Goal: Use online tool/utility: Utilize a website feature to perform a specific function

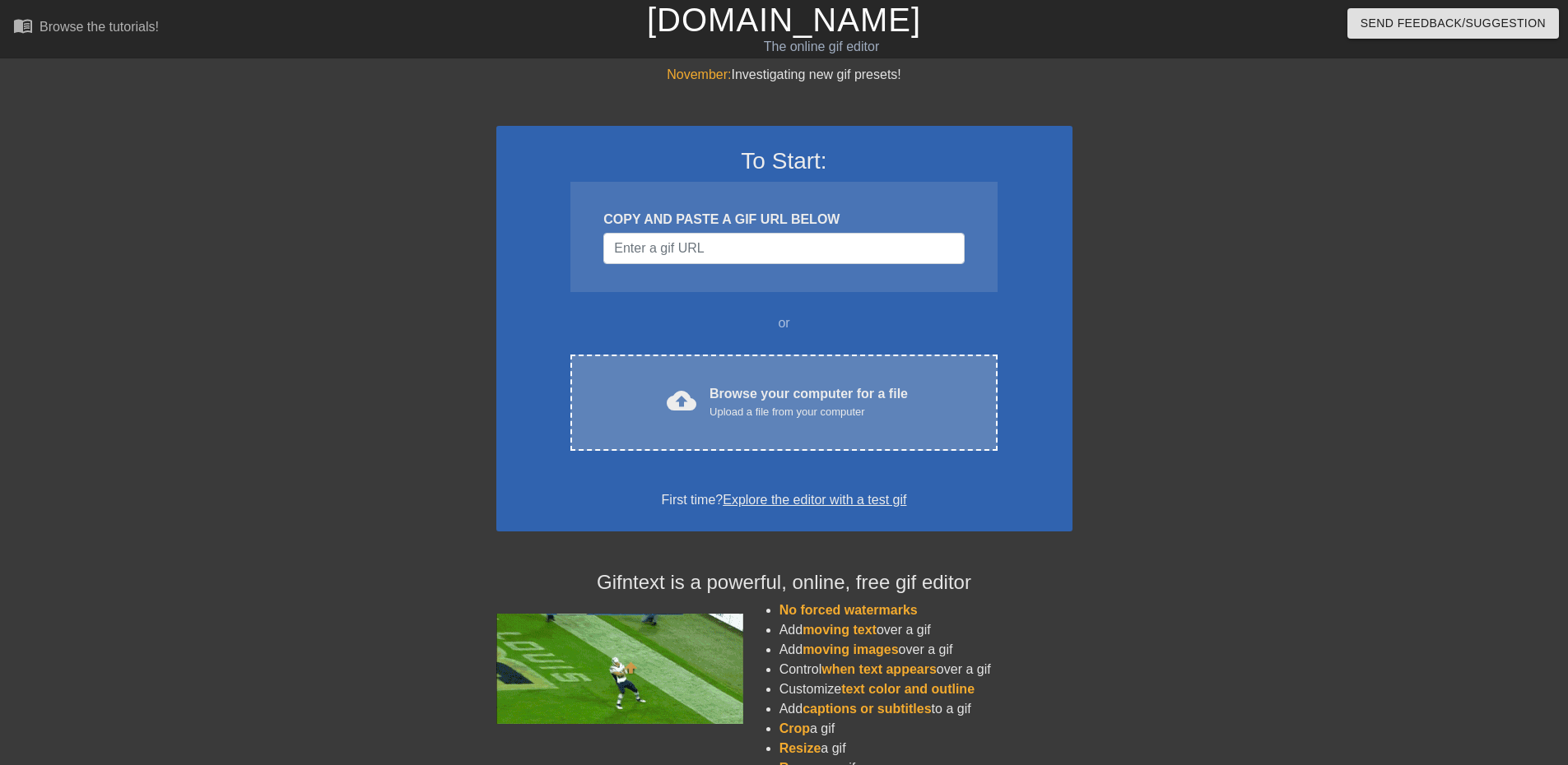
click at [760, 411] on div "Upload a file from your computer" at bounding box center [808, 411] width 198 height 16
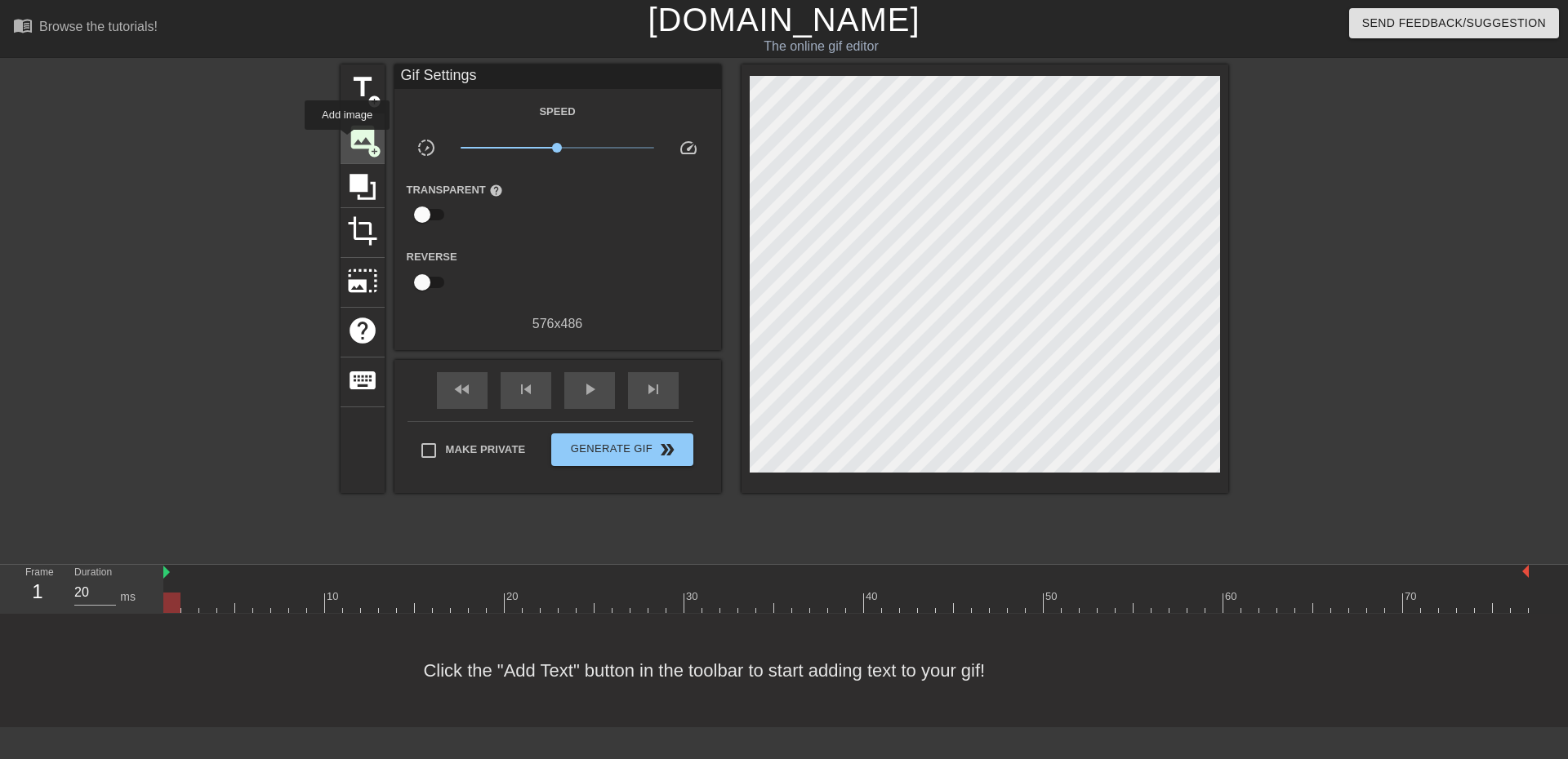
click at [347, 142] on span "image" at bounding box center [363, 137] width 31 height 31
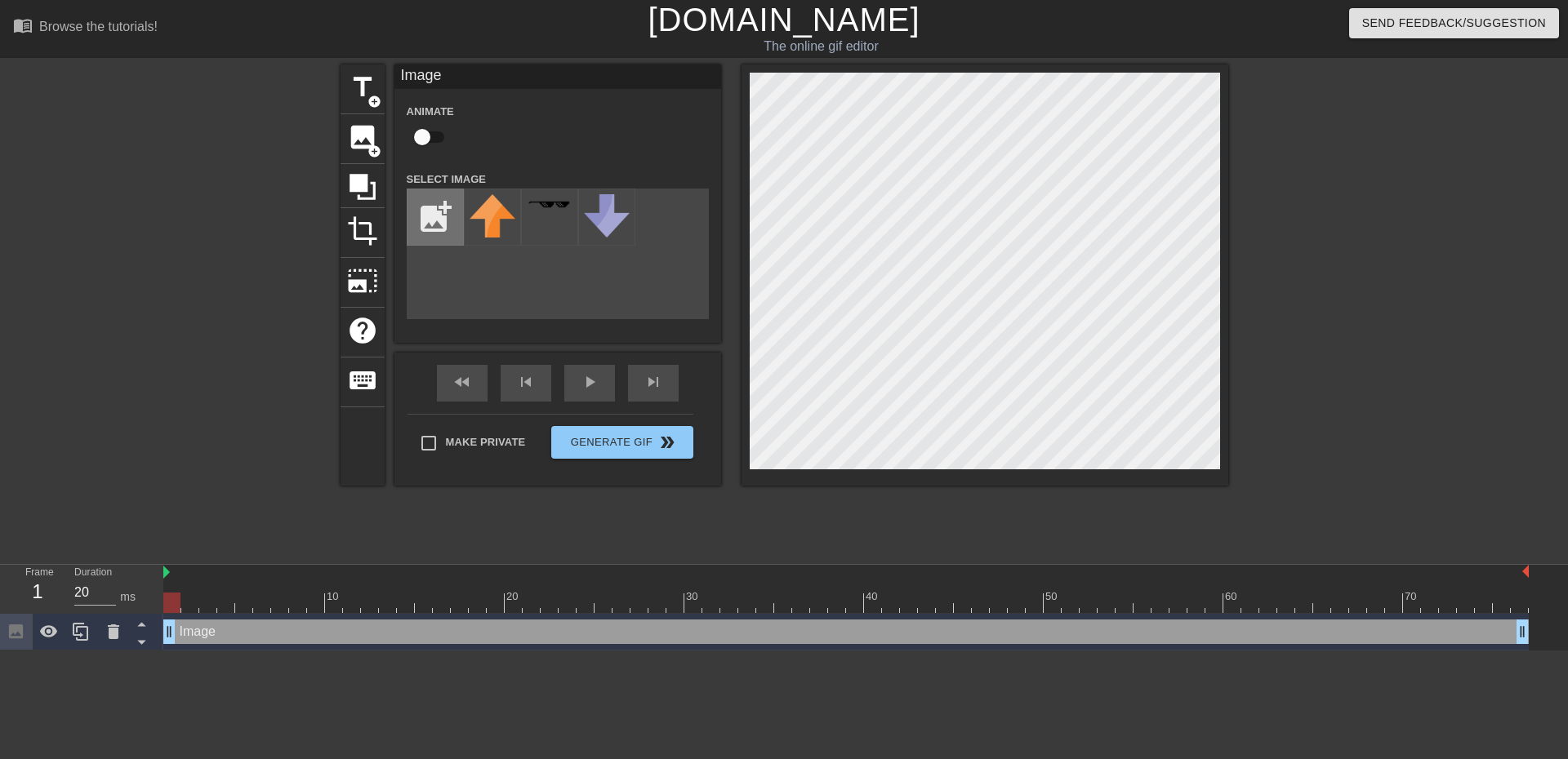
click at [439, 202] on input "file" at bounding box center [435, 217] width 56 height 56
type input "C:\fakepath\formagif.png"
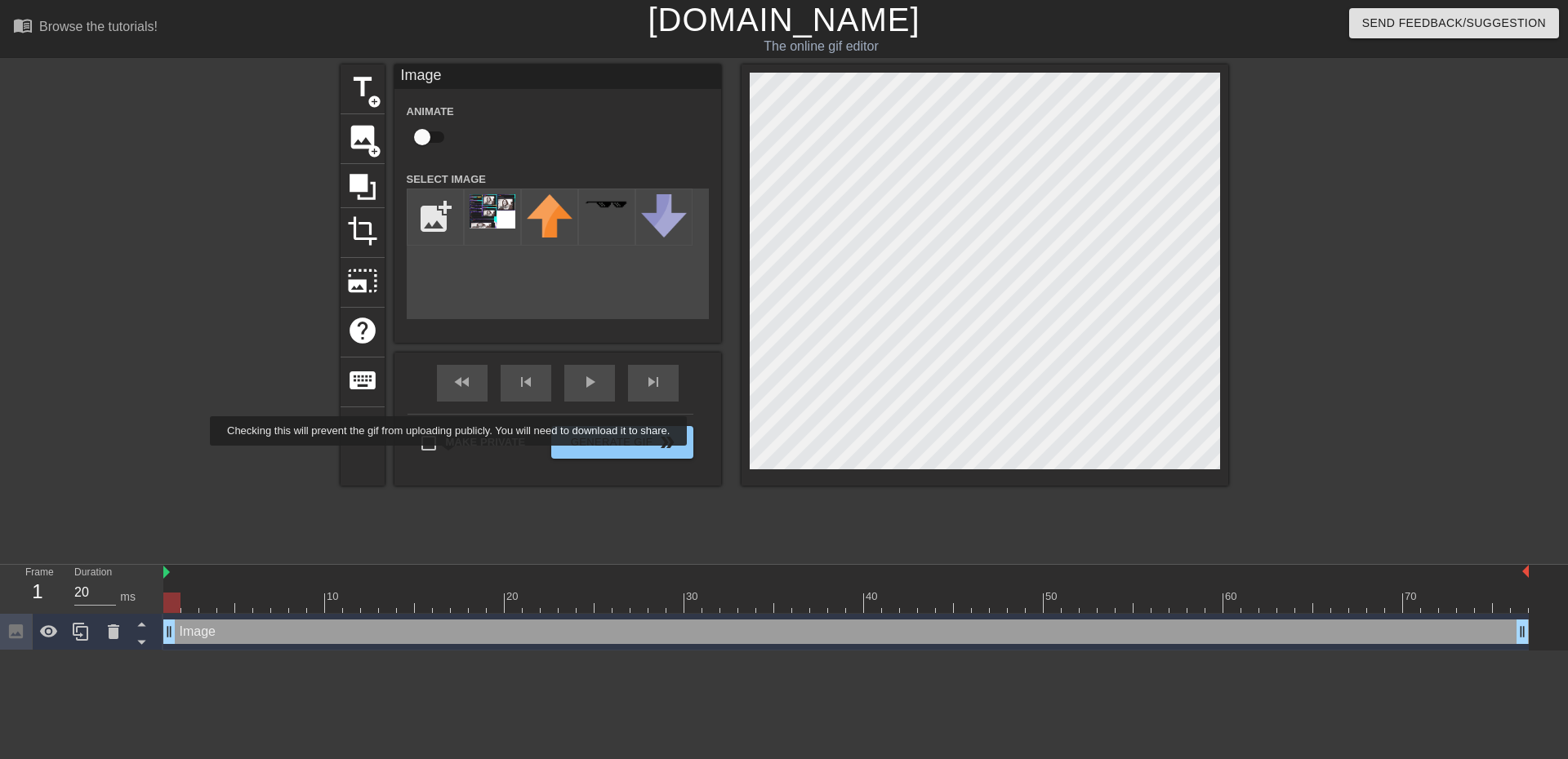
click at [431, 455] on div "title add_circle image add_circle crop photo_size_select_large help keyboard Im…" at bounding box center [784, 274] width 888 height 421
click at [510, 238] on div at bounding box center [492, 217] width 57 height 57
click at [490, 228] on img at bounding box center [492, 212] width 45 height 34
click at [479, 223] on img at bounding box center [492, 212] width 45 height 34
click at [485, 215] on img at bounding box center [492, 212] width 45 height 34
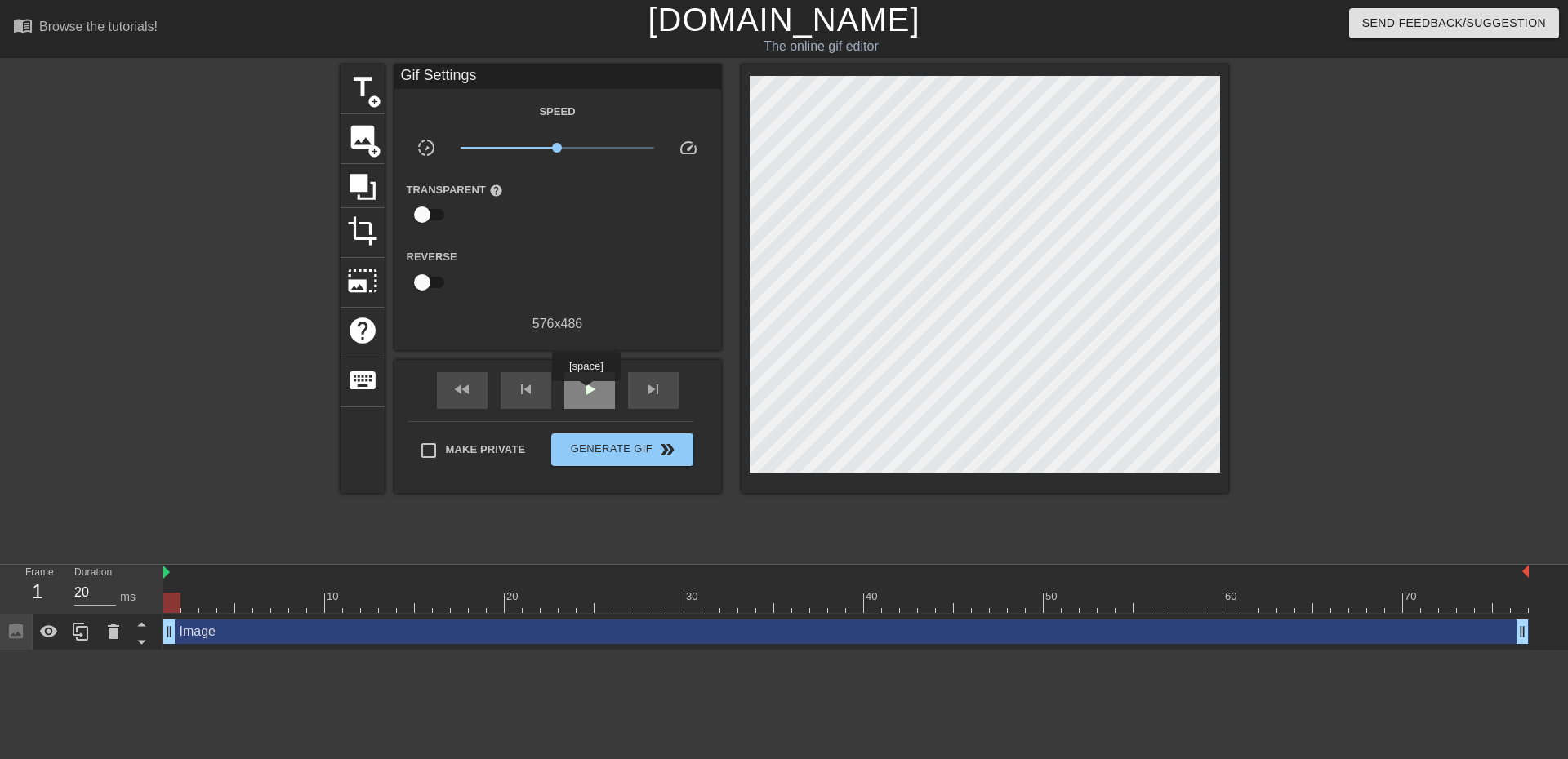
click at [586, 393] on div "play_arrow" at bounding box center [589, 390] width 51 height 37
click at [586, 393] on span "pause" at bounding box center [589, 389] width 20 height 20
click at [588, 388] on span "play_arrow" at bounding box center [589, 389] width 20 height 20
click at [367, 150] on span "add_circle" at bounding box center [374, 152] width 14 height 14
click at [1474, 631] on div "Image drag_handle drag_handle" at bounding box center [846, 632] width 1366 height 25
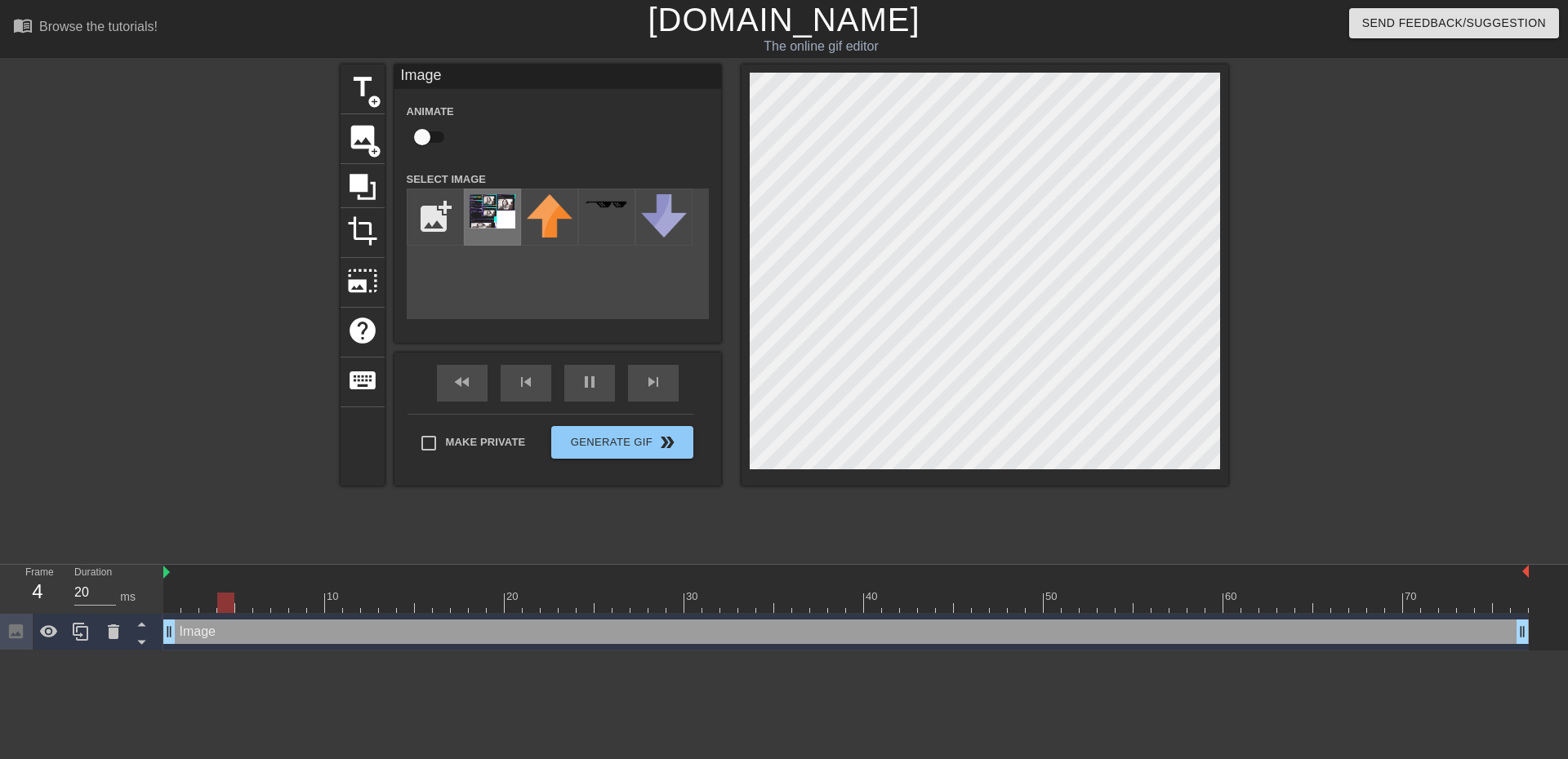
click at [481, 216] on img at bounding box center [492, 212] width 45 height 34
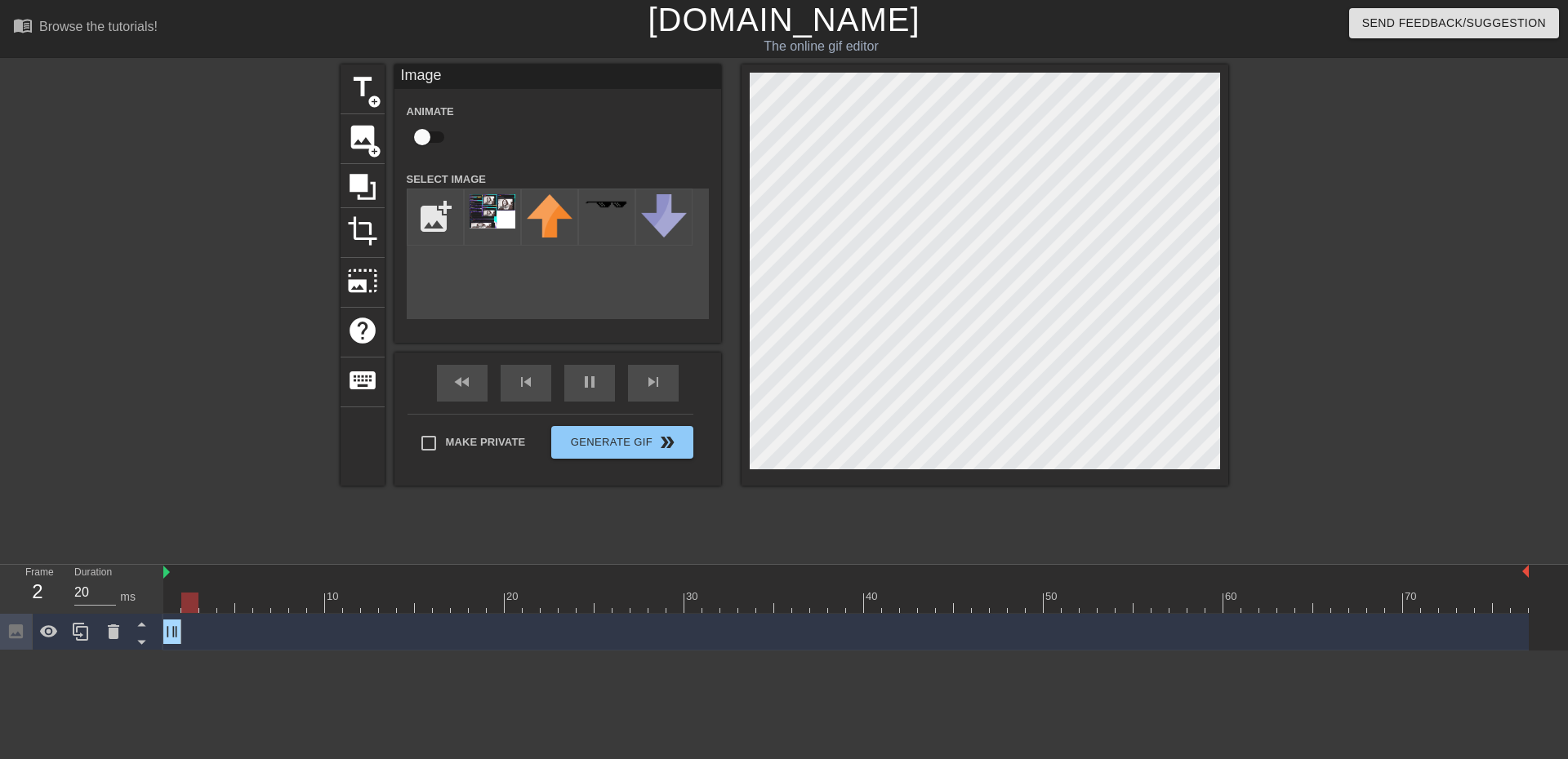
drag, startPoint x: 1525, startPoint y: 636, endPoint x: 139, endPoint y: 713, distance: 1388.1
click at [139, 651] on html "menu_book Browse the tutorials! [DOMAIN_NAME] The online gif editor Send Feedba…" at bounding box center [784, 325] width 1568 height 651
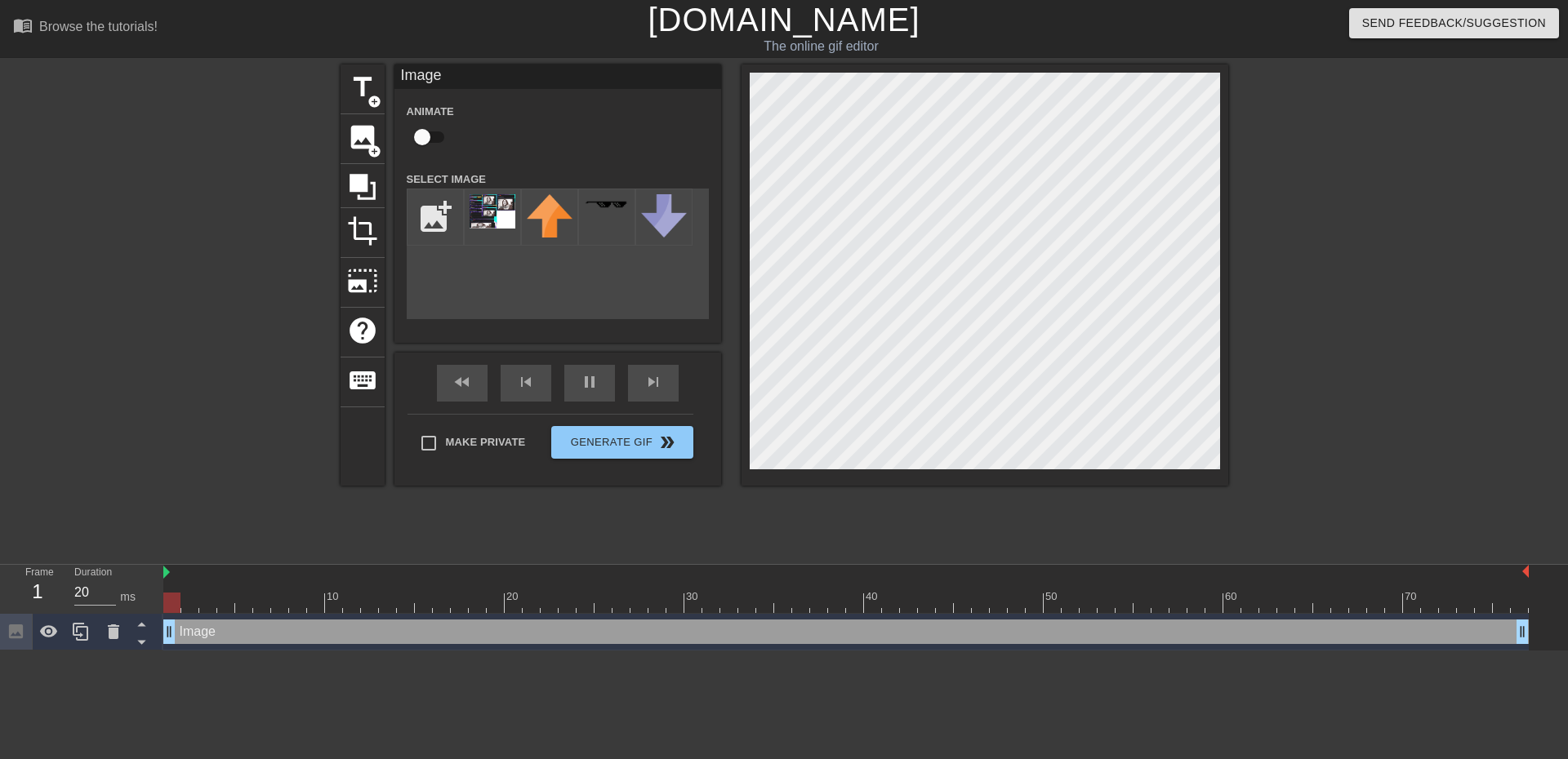
drag, startPoint x: 172, startPoint y: 638, endPoint x: 1567, endPoint y: 595, distance: 1395.7
click at [1555, 595] on div "10 20 30 40 50 60 70 Image drag_handle drag_handle" at bounding box center [865, 608] width 1405 height 86
click at [473, 221] on img at bounding box center [492, 212] width 45 height 34
click at [361, 252] on div "crop" at bounding box center [362, 233] width 44 height 50
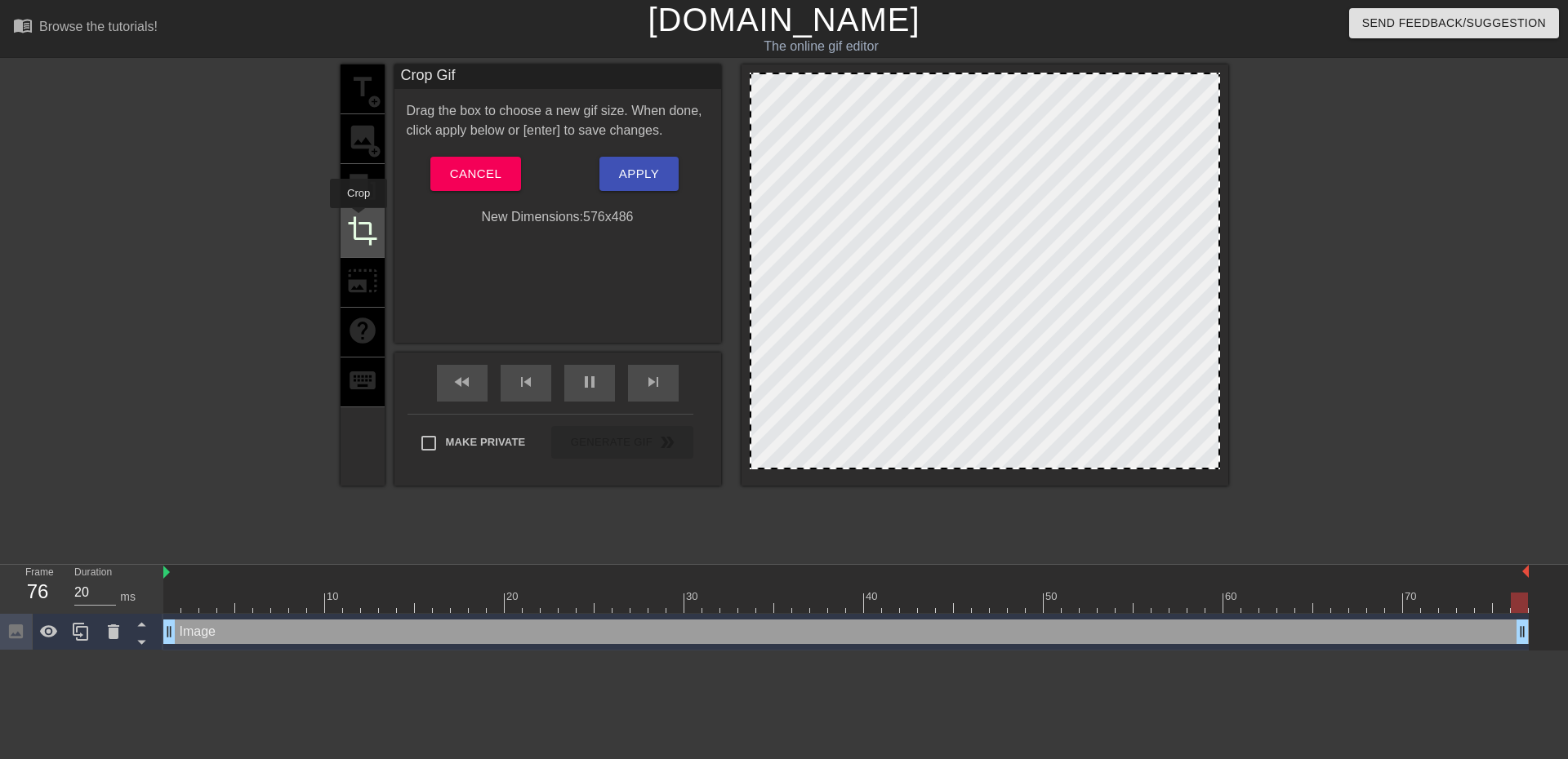
click at [359, 220] on span "crop" at bounding box center [363, 231] width 31 height 31
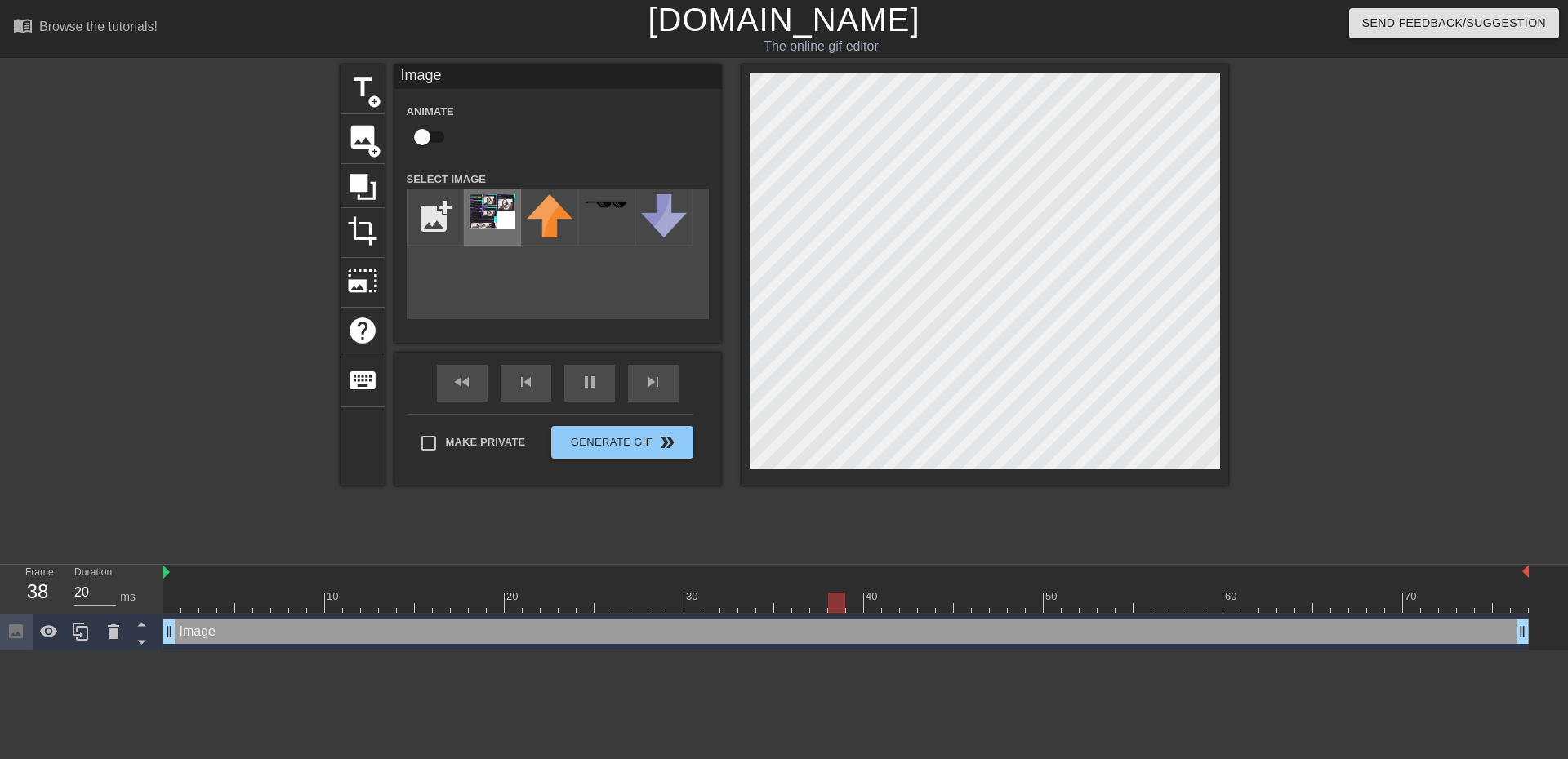
click at [487, 215] on img at bounding box center [492, 212] width 45 height 34
click at [43, 633] on icon at bounding box center [49, 631] width 18 height 12
click at [43, 633] on icon at bounding box center [49, 632] width 18 height 15
click at [76, 629] on icon at bounding box center [81, 631] width 15 height 18
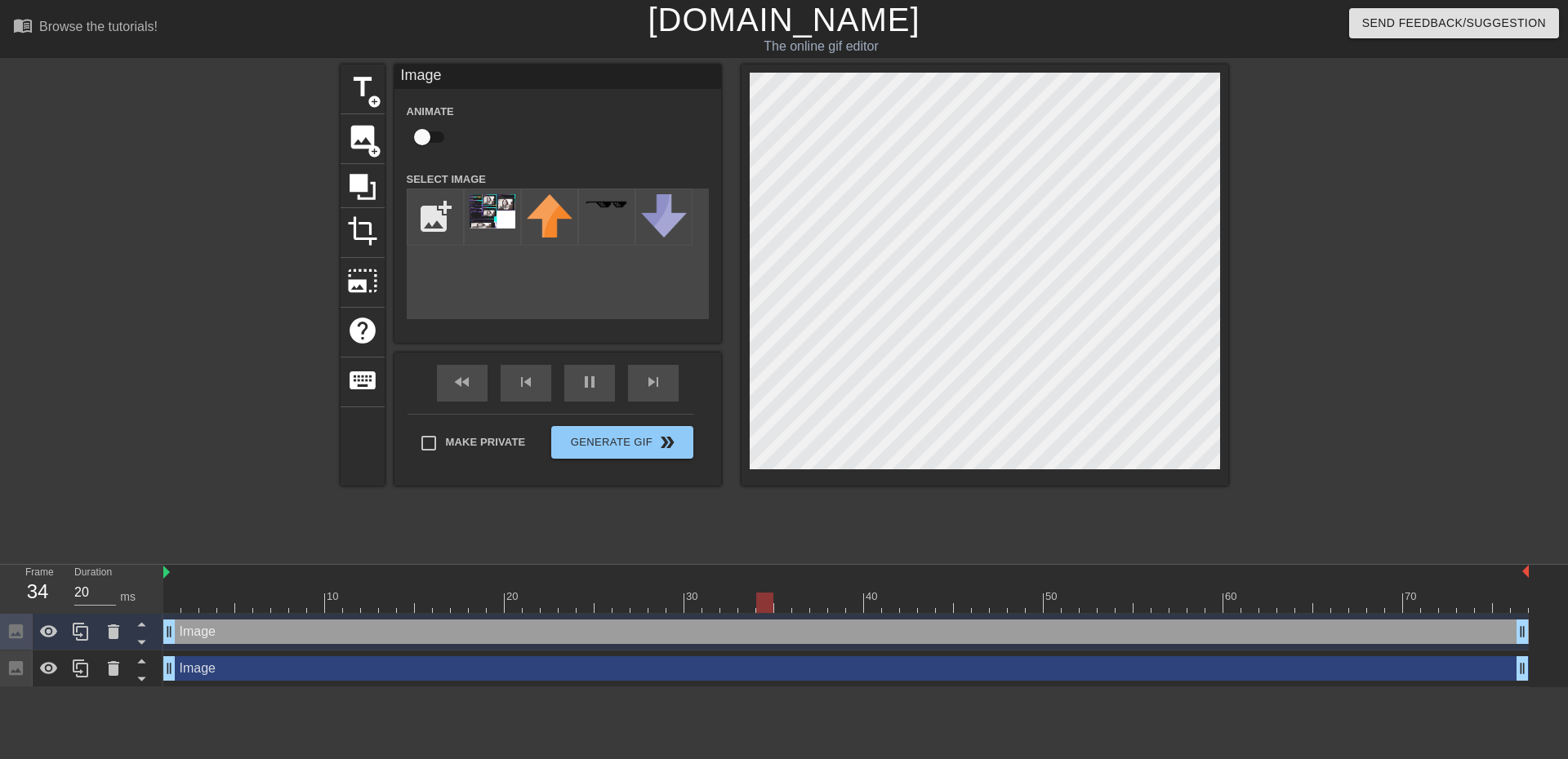
click at [198, 635] on div "Image drag_handle drag_handle" at bounding box center [846, 632] width 1366 height 25
drag, startPoint x: 215, startPoint y: 634, endPoint x: 498, endPoint y: 629, distance: 283.0
click at [498, 629] on div "Image drag_handle drag_handle" at bounding box center [846, 632] width 1366 height 25
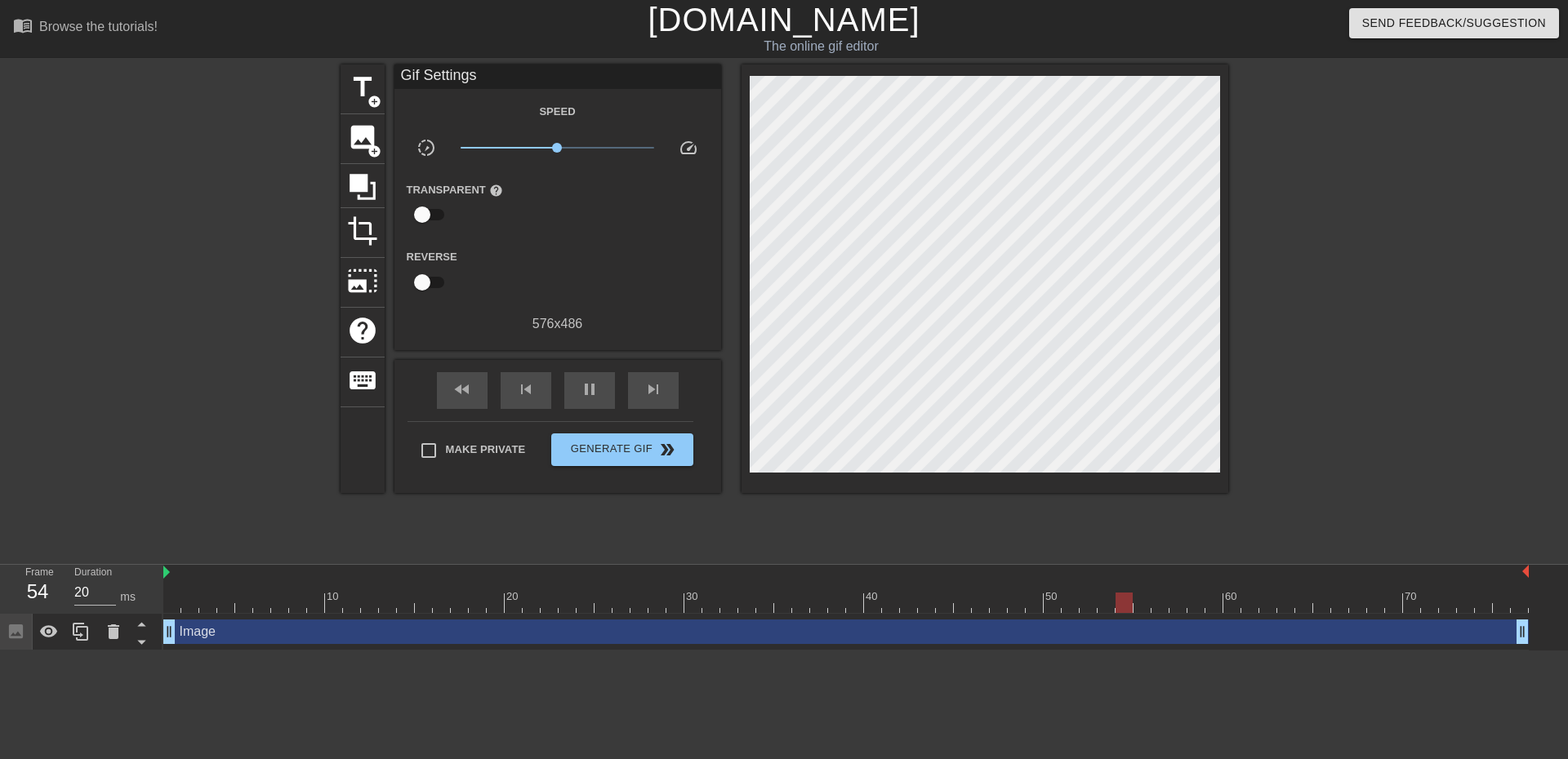
drag, startPoint x: 618, startPoint y: 611, endPoint x: 623, endPoint y: 626, distance: 15.8
click at [621, 622] on div "10 20 30 40 50 60 70 Image drag_handle drag_handle" at bounding box center [865, 608] width 1405 height 86
click at [624, 632] on div "Image drag_handle drag_handle" at bounding box center [846, 632] width 1366 height 25
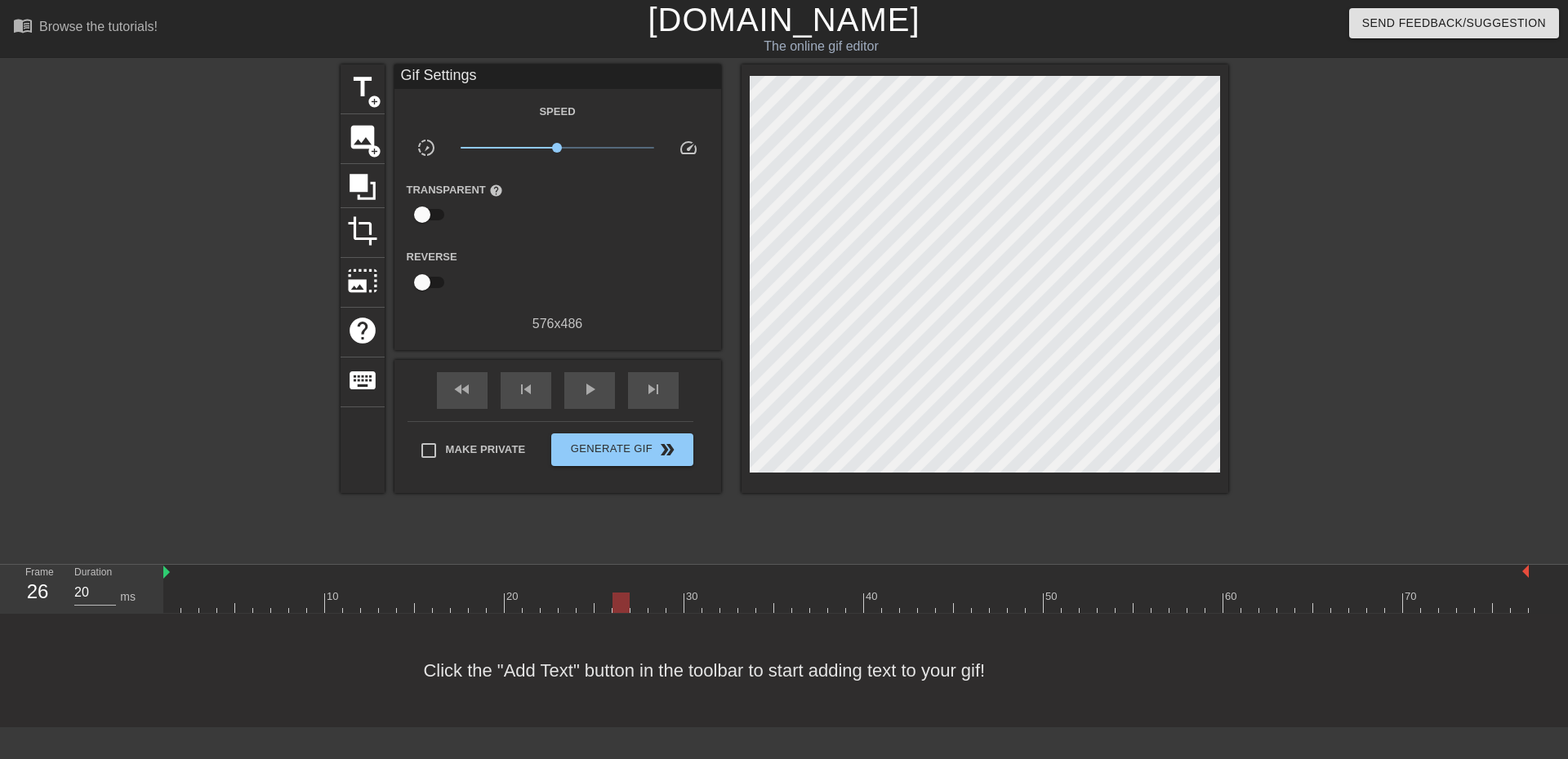
click at [579, 673] on div "Click the "Add Text" button in the toolbar to start adding text to your gif!" at bounding box center [784, 671] width 1568 height 113
click at [358, 191] on icon at bounding box center [363, 187] width 31 height 31
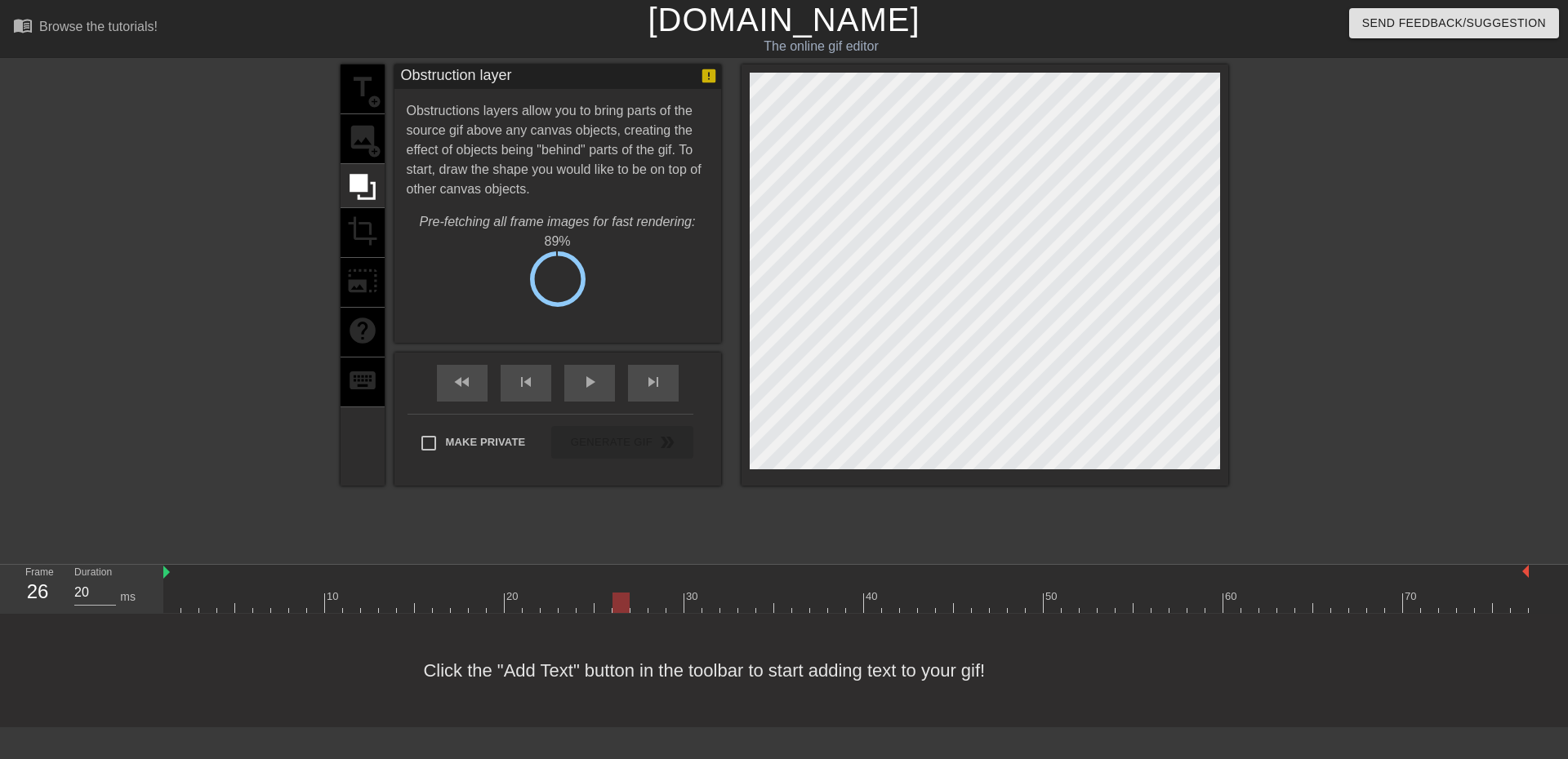
click at [358, 238] on div "title add_circle image add_circle crop photo_size_select_large help keyboard" at bounding box center [362, 274] width 44 height 421
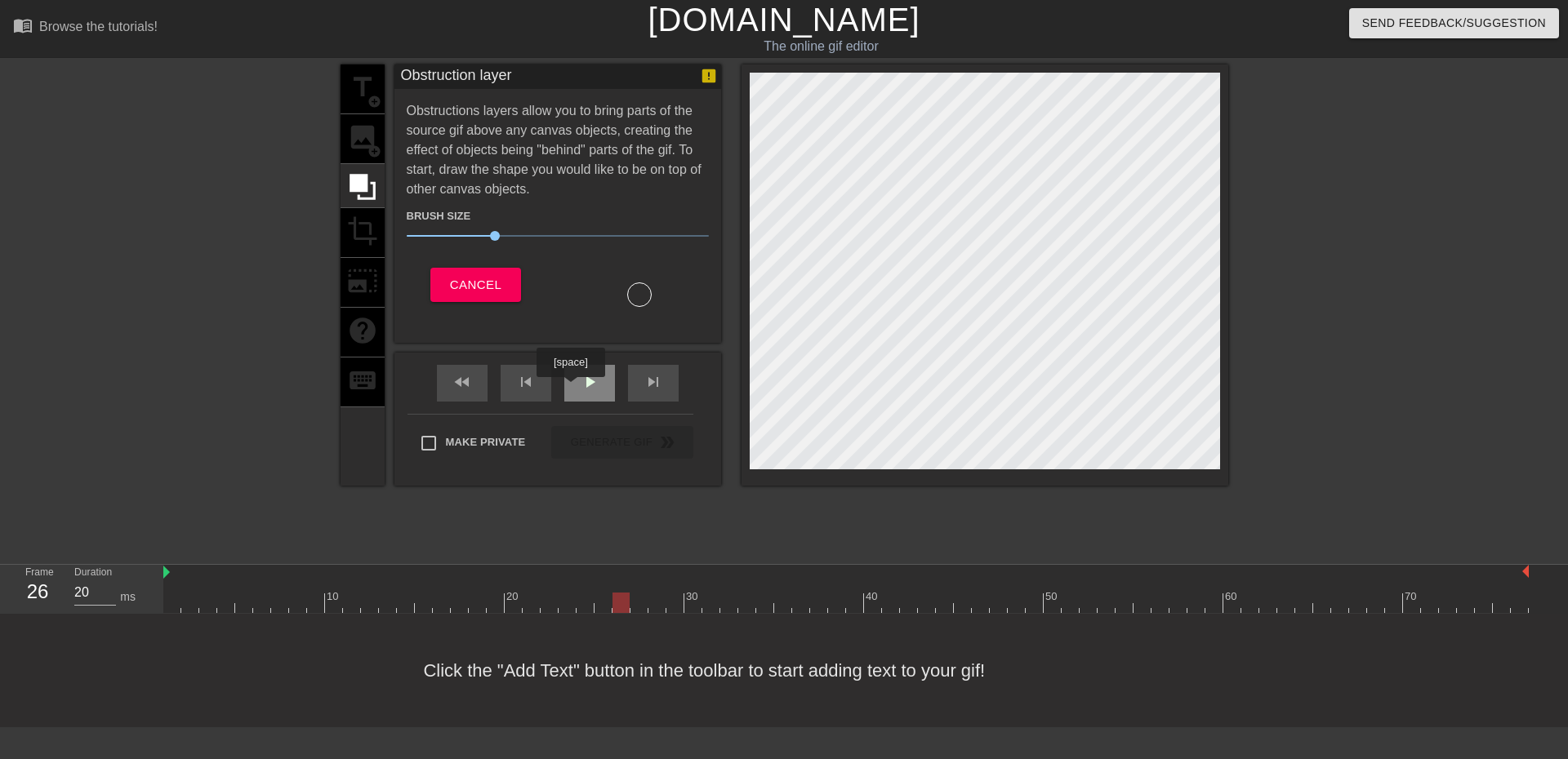
click at [583, 383] on span "play_arrow" at bounding box center [589, 382] width 20 height 20
click at [468, 284] on span "Cancel" at bounding box center [476, 285] width 51 height 21
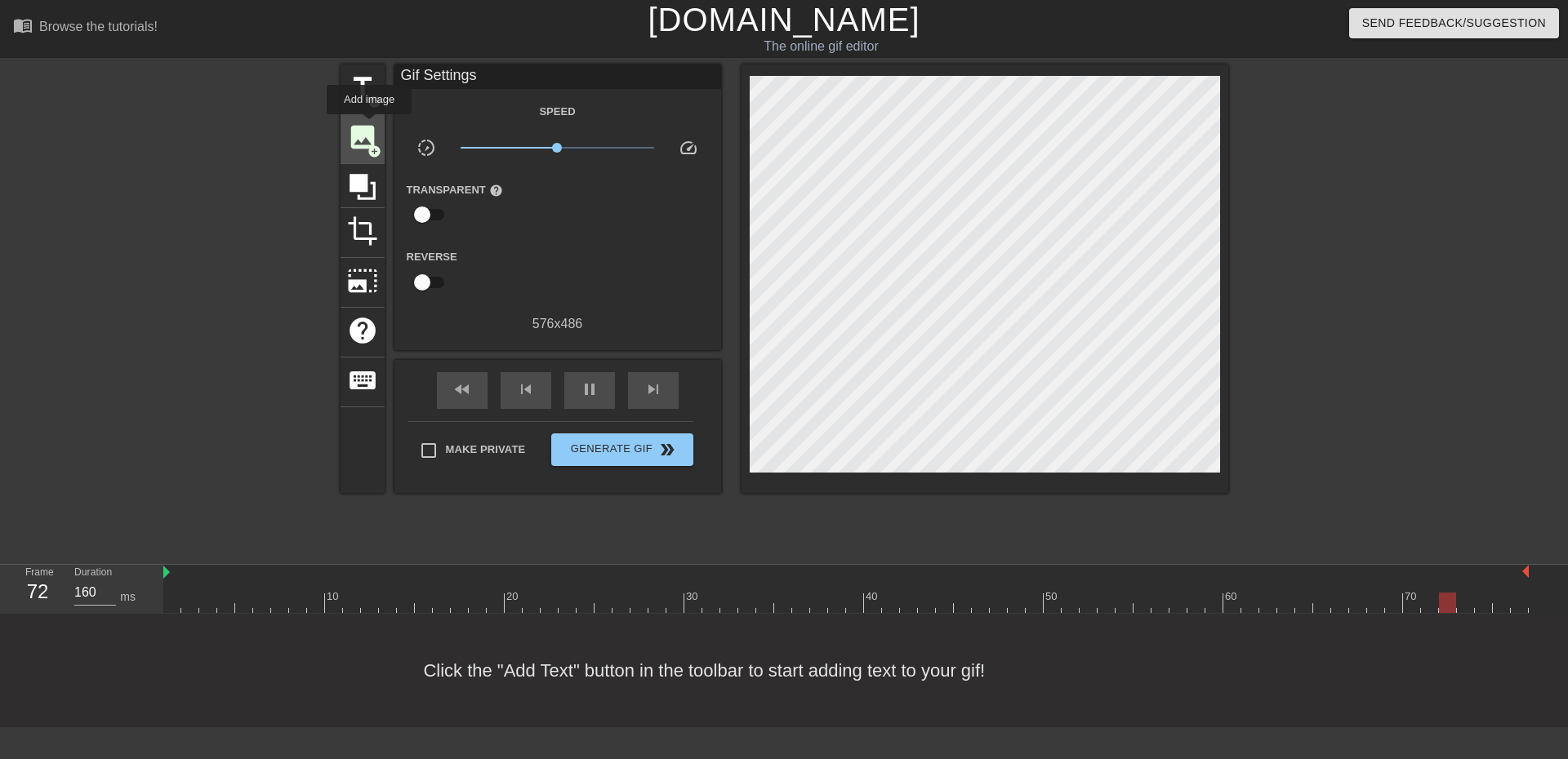
click at [368, 126] on span "image" at bounding box center [363, 137] width 31 height 31
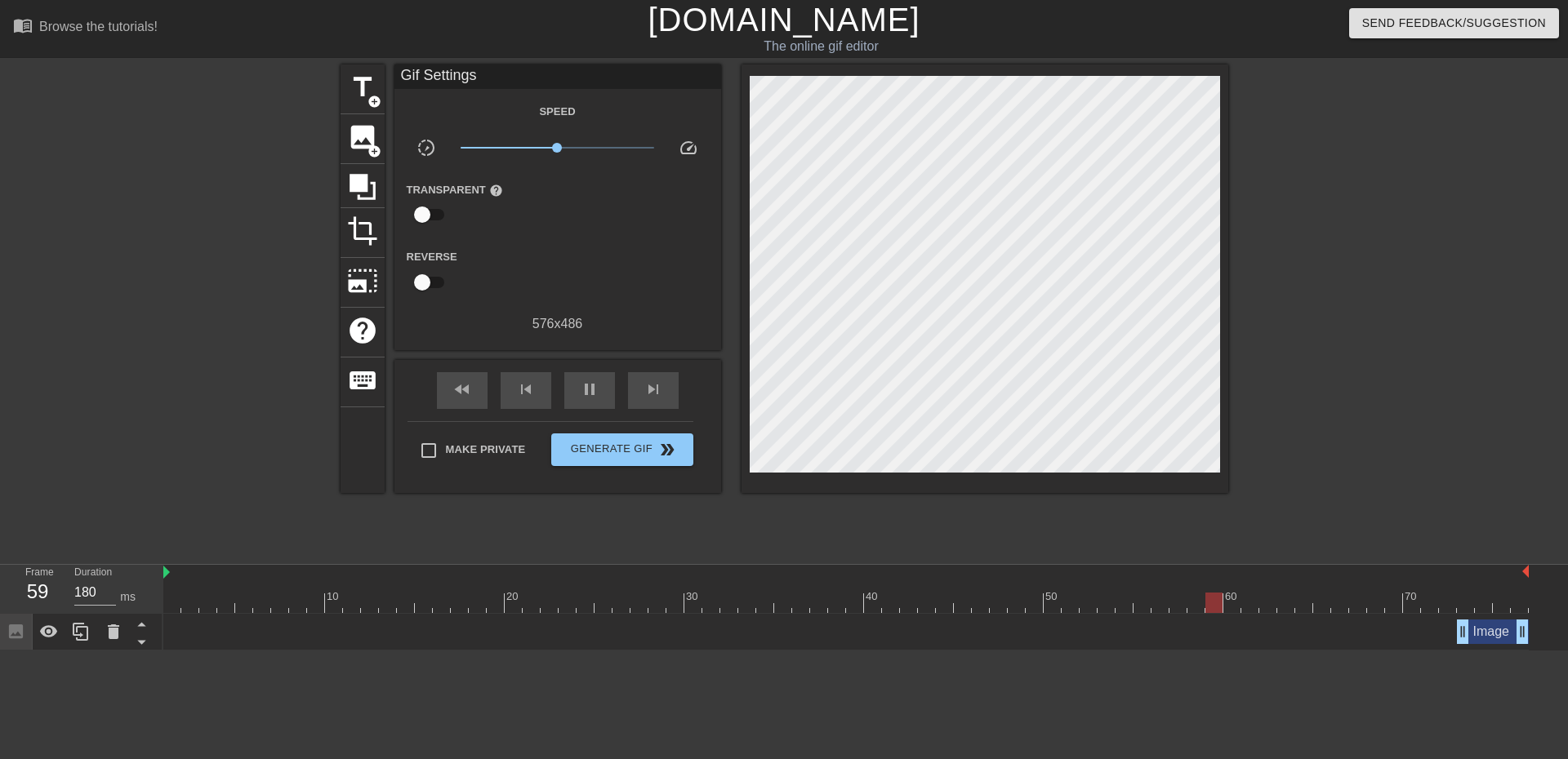
click at [1485, 633] on div "Image drag_handle drag_handle" at bounding box center [1493, 632] width 72 height 25
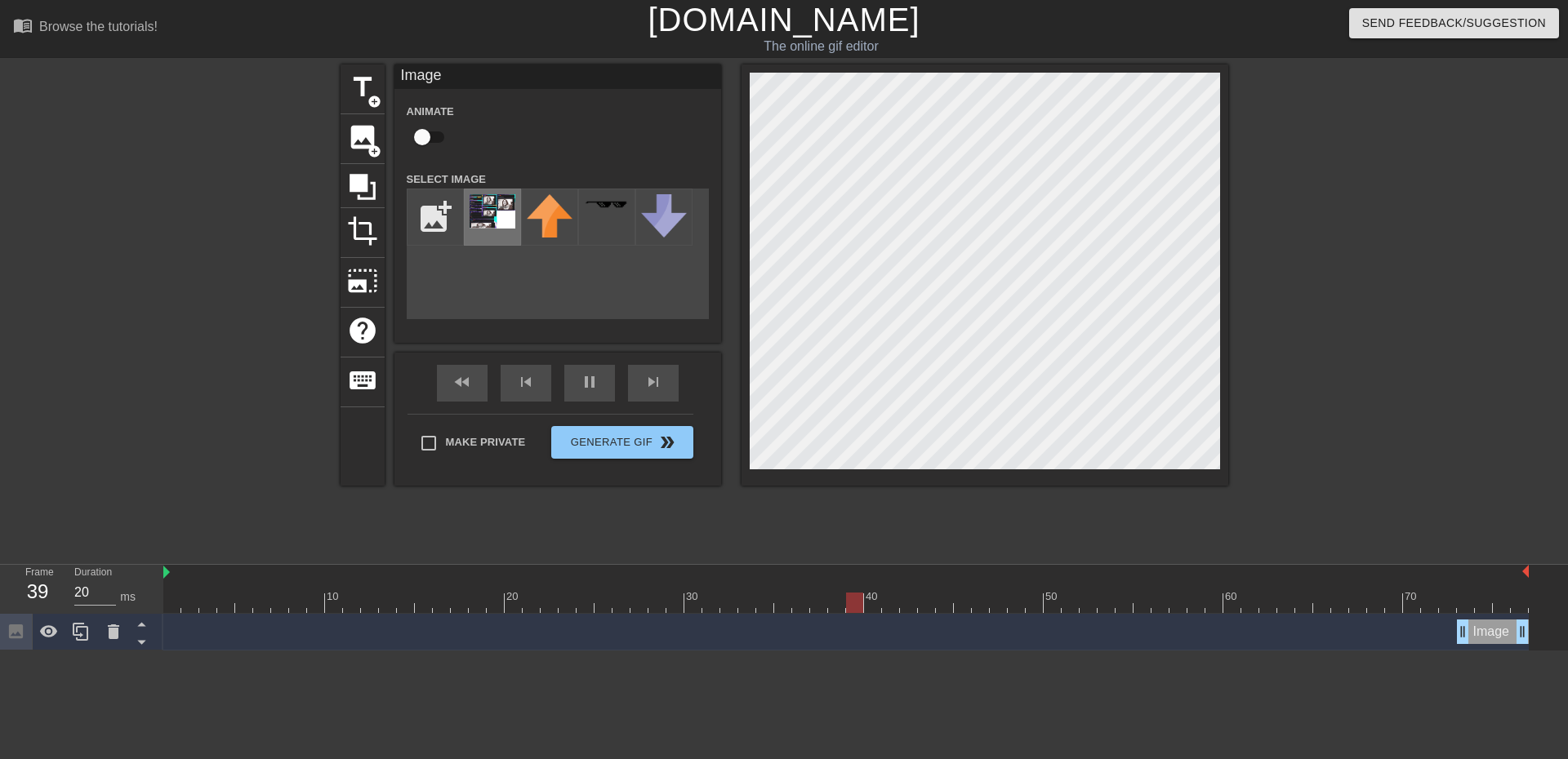
click at [490, 214] on img at bounding box center [492, 212] width 45 height 34
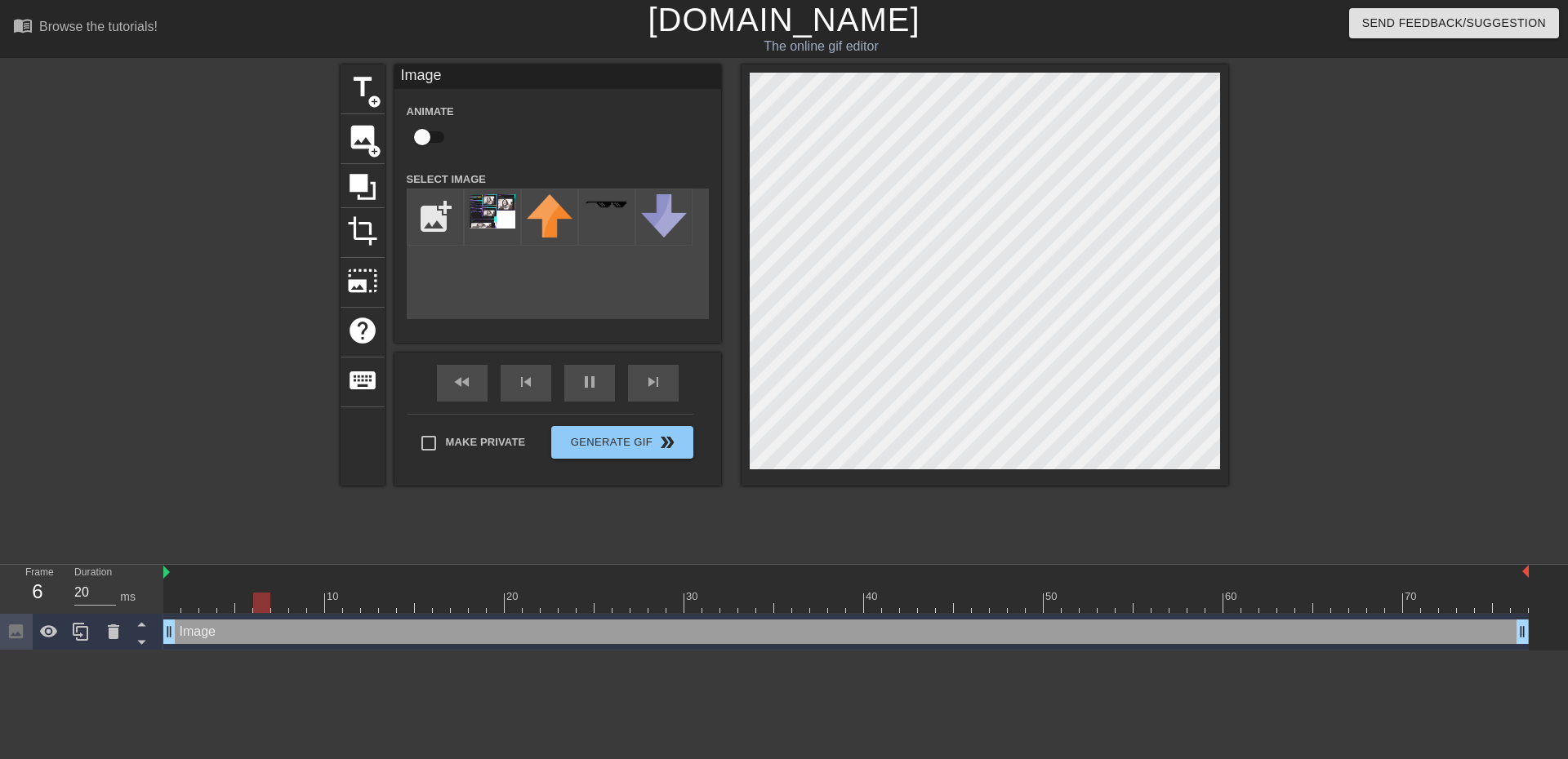
drag, startPoint x: 1463, startPoint y: 629, endPoint x: 0, endPoint y: 661, distance: 1463.3
click at [0, 651] on html "menu_book Browse the tutorials! [DOMAIN_NAME] The online gif editor Send Feedba…" at bounding box center [784, 325] width 1568 height 651
type input "160"
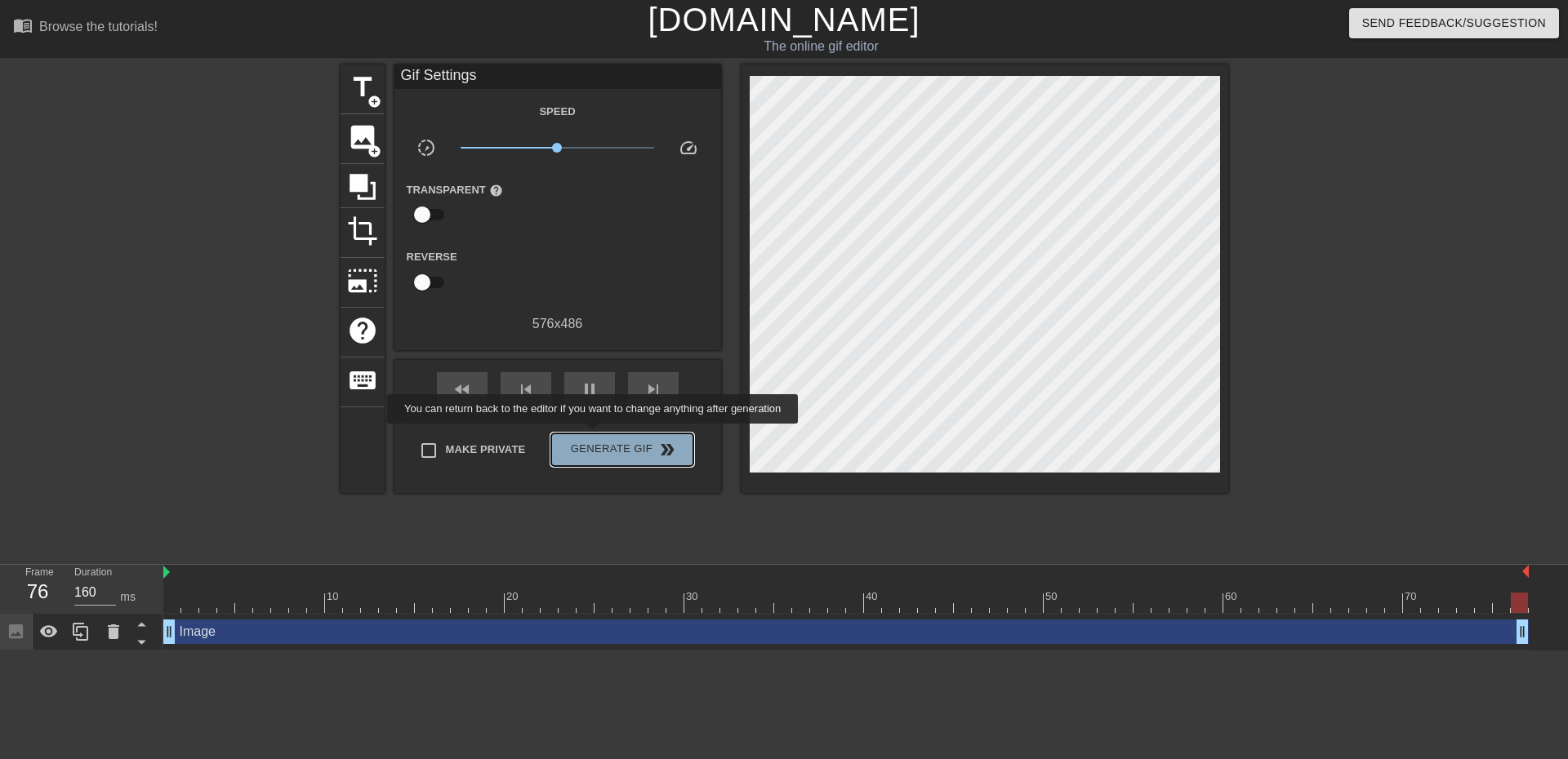
click at [594, 435] on button "Generate Gif double_arrow" at bounding box center [622, 450] width 142 height 33
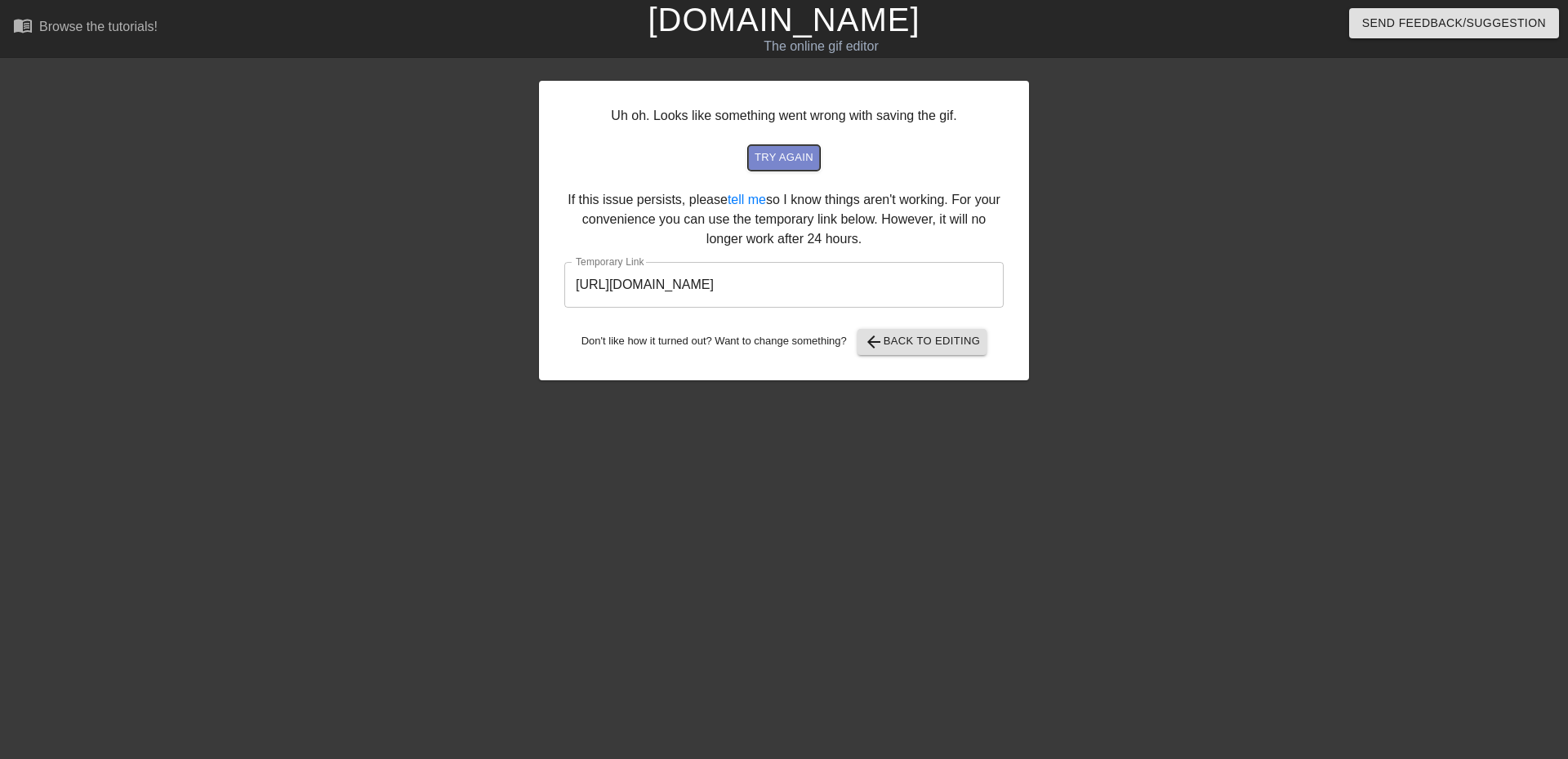
click at [787, 162] on span "try again" at bounding box center [784, 158] width 59 height 19
drag, startPoint x: 908, startPoint y: 281, endPoint x: 335, endPoint y: 114, distance: 596.8
click at [335, 115] on div "Uh oh. Looks like something went wrong with saving the gif. try again If this i…" at bounding box center [784, 309] width 1568 height 490
